Goal: Task Accomplishment & Management: Use online tool/utility

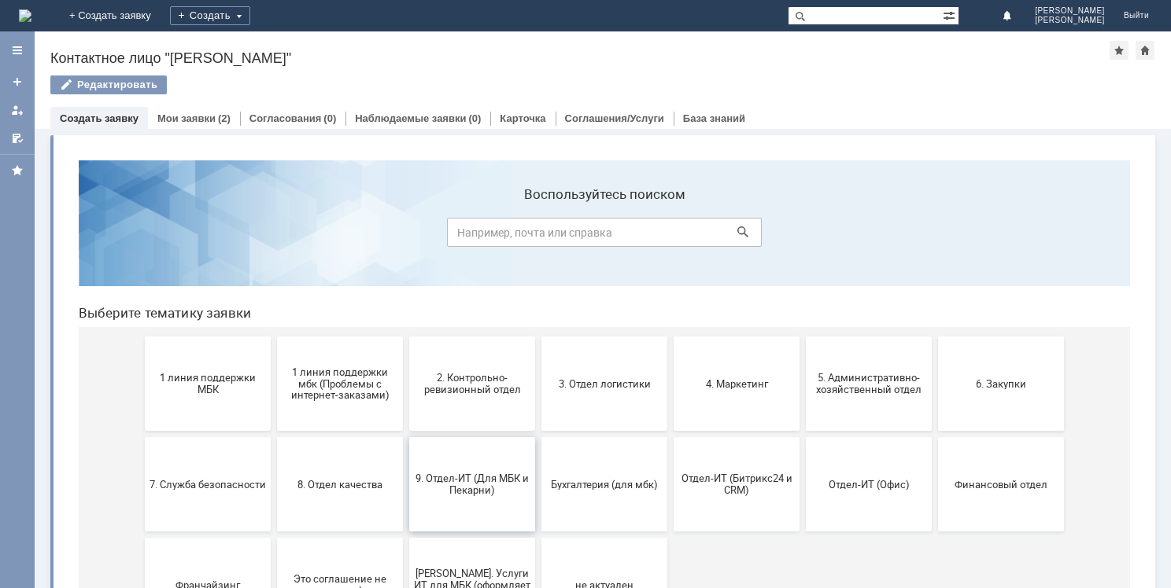
click at [457, 490] on span "9. Отдел-ИТ (Для МБК и Пекарни)" at bounding box center [472, 485] width 116 height 24
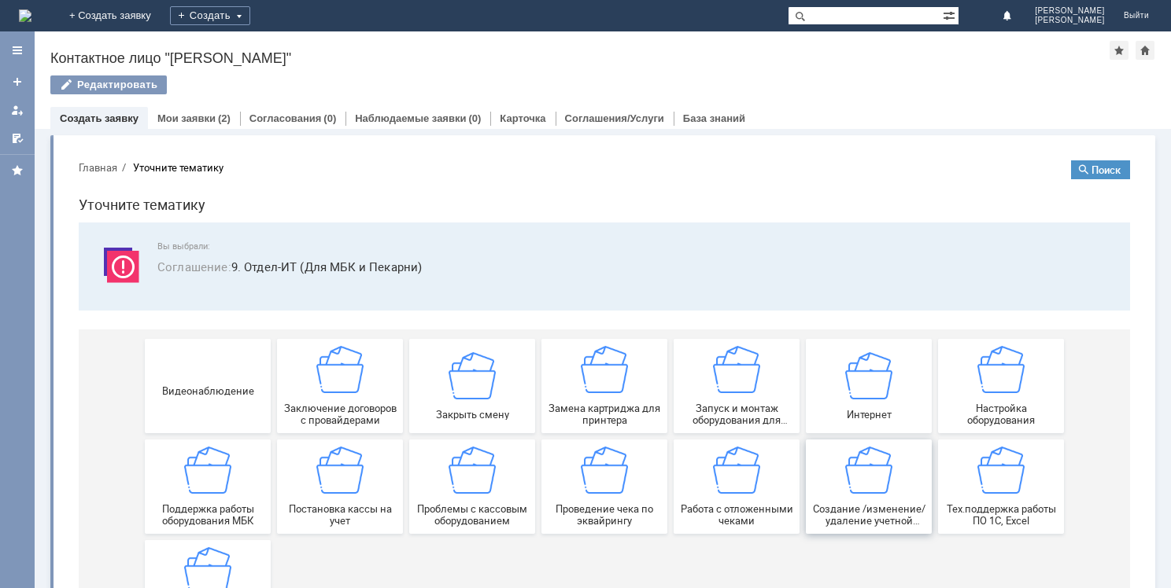
click at [851, 469] on img at bounding box center [868, 470] width 47 height 47
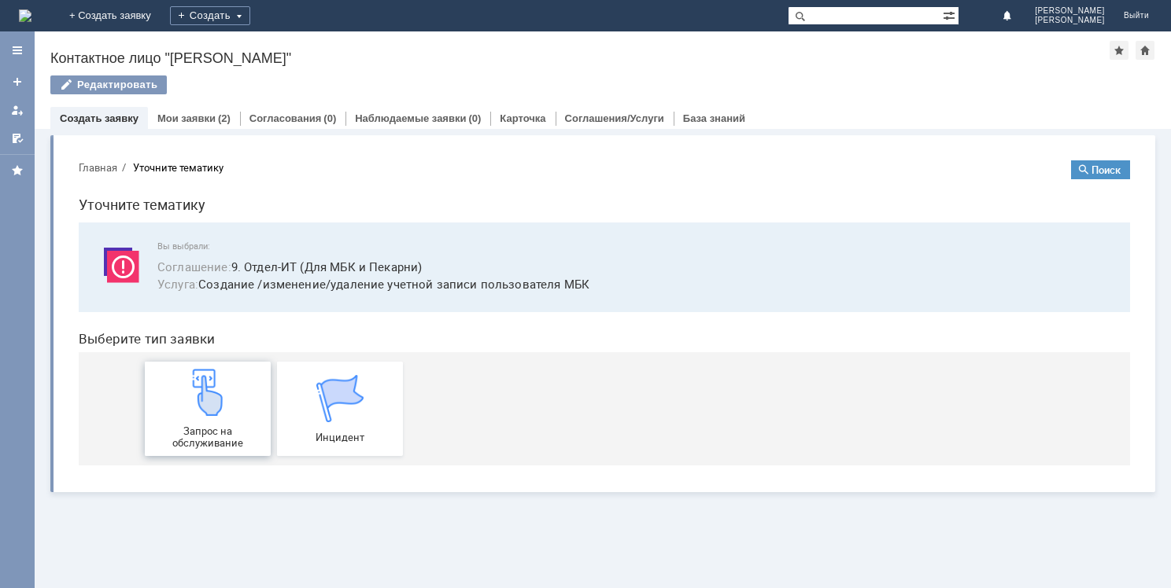
click at [198, 426] on span "Запрос на обслуживание" at bounding box center [207, 438] width 116 height 24
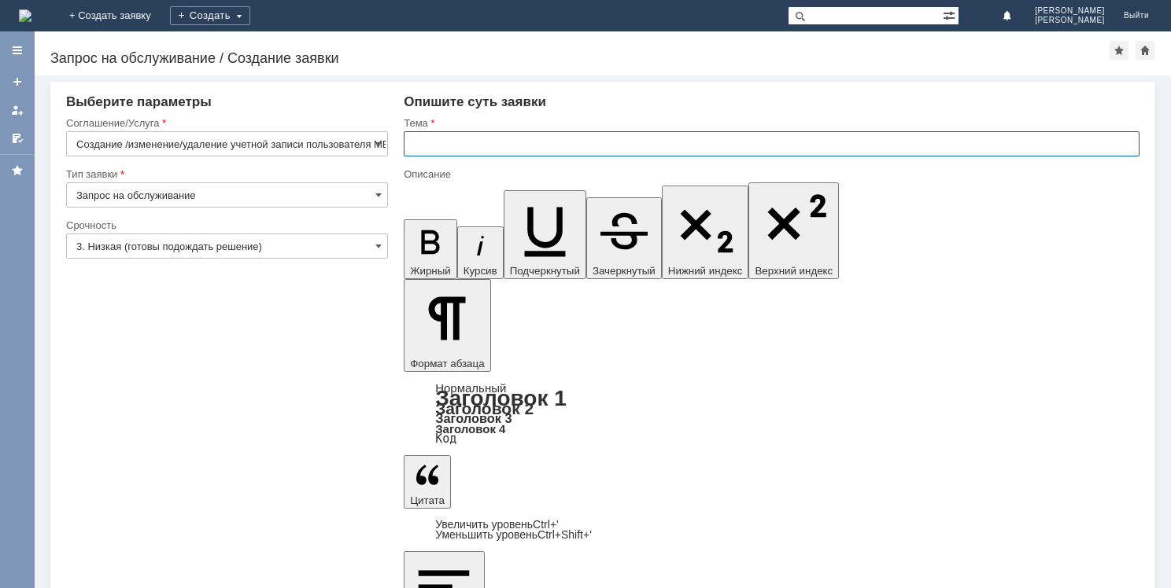
click at [454, 143] on input "text" at bounding box center [772, 143] width 736 height 25
type input "1С"
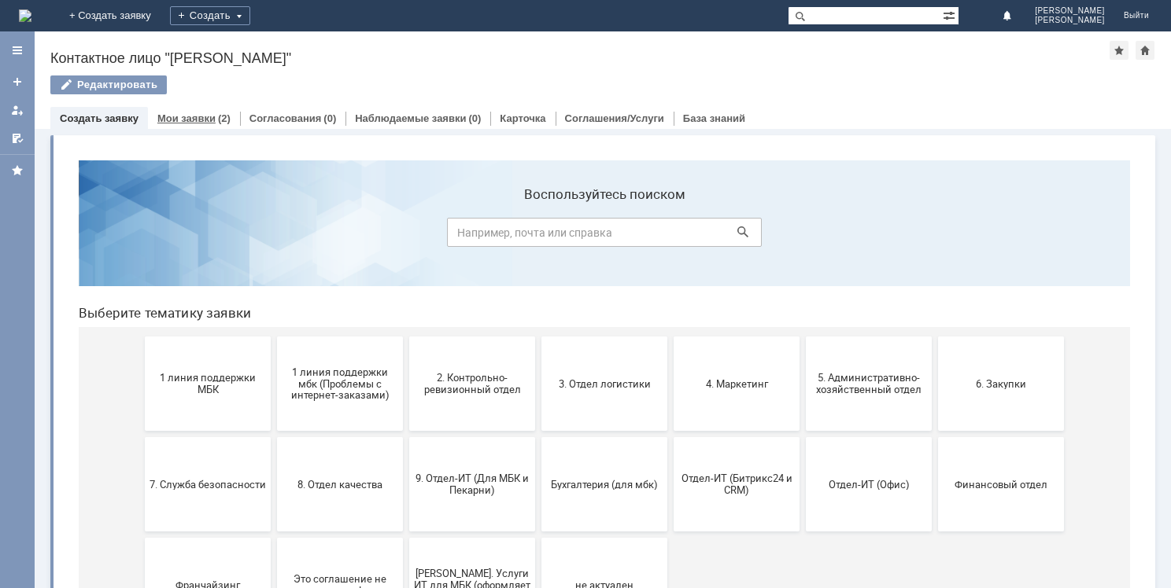
click at [202, 113] on link "Мои заявки" at bounding box center [186, 119] width 58 height 12
